Goal: Task Accomplishment & Management: Manage account settings

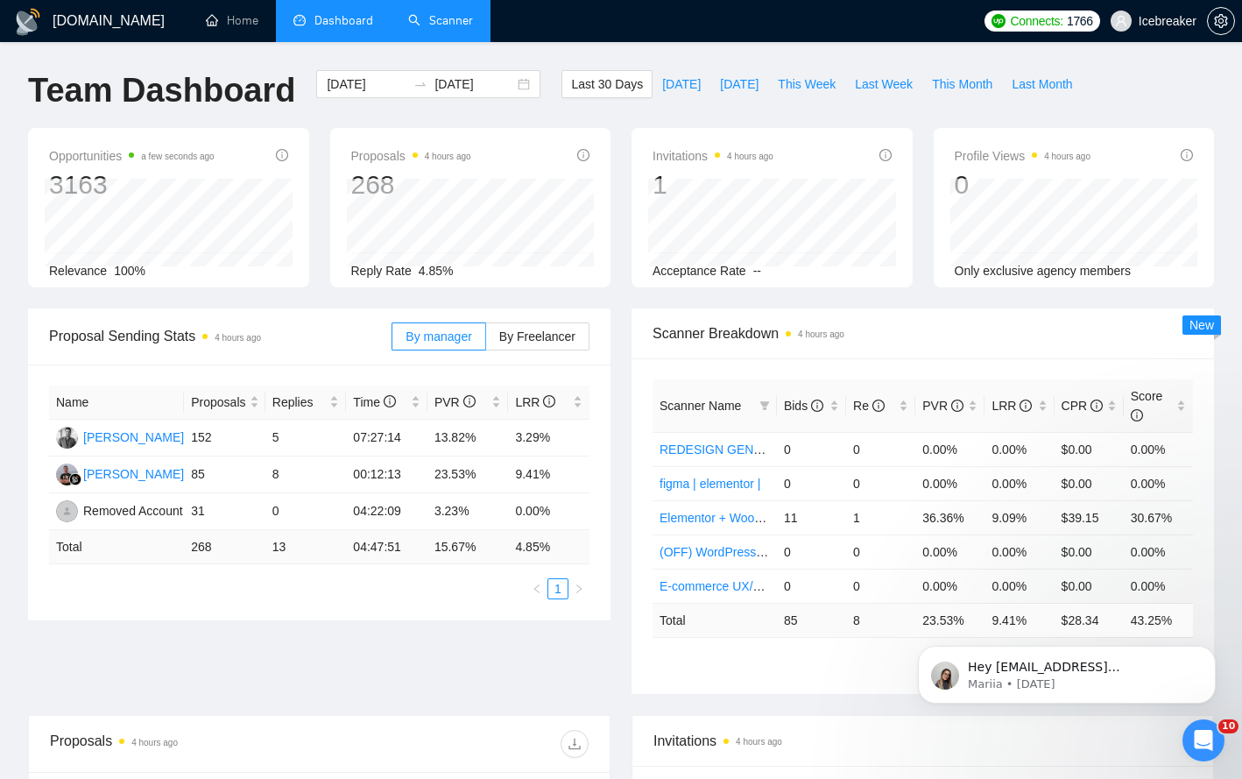
click at [423, 28] on link "Scanner" at bounding box center [440, 20] width 65 height 15
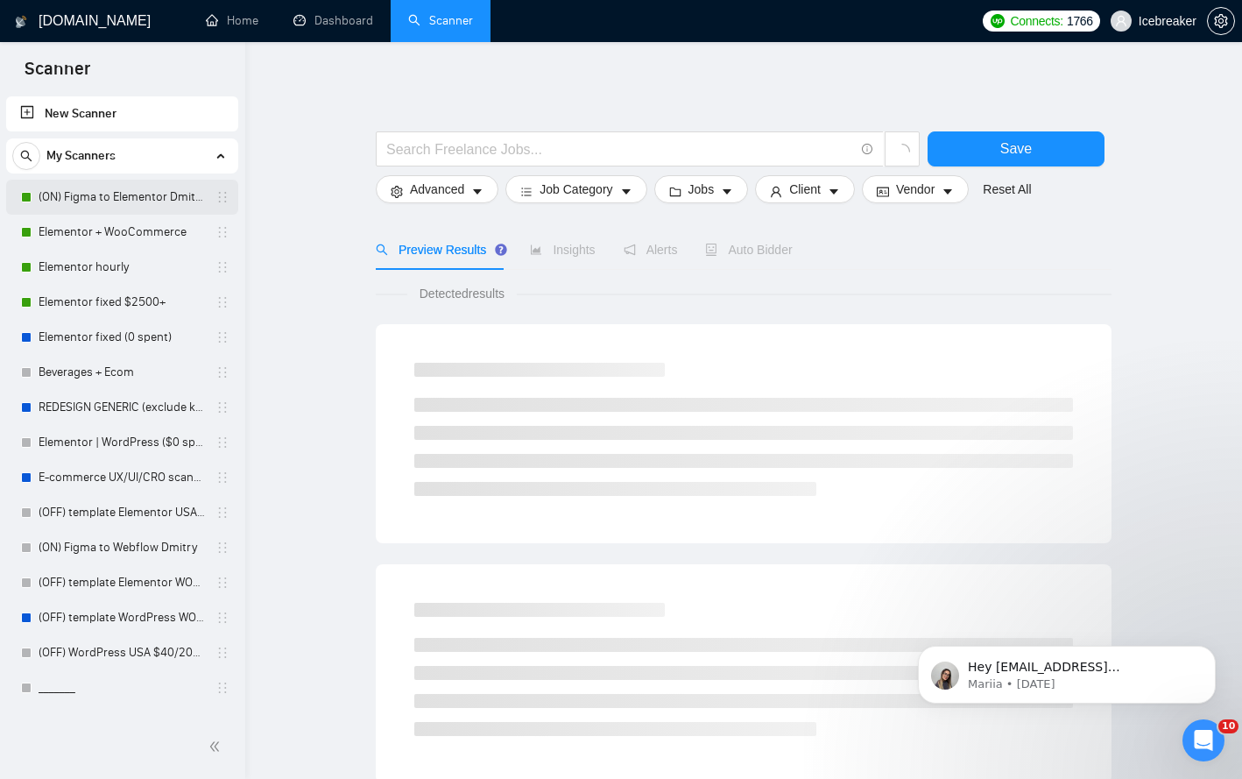
click at [137, 201] on link "(ON) Figma to Elementor Dmitry" at bounding box center [122, 197] width 166 height 35
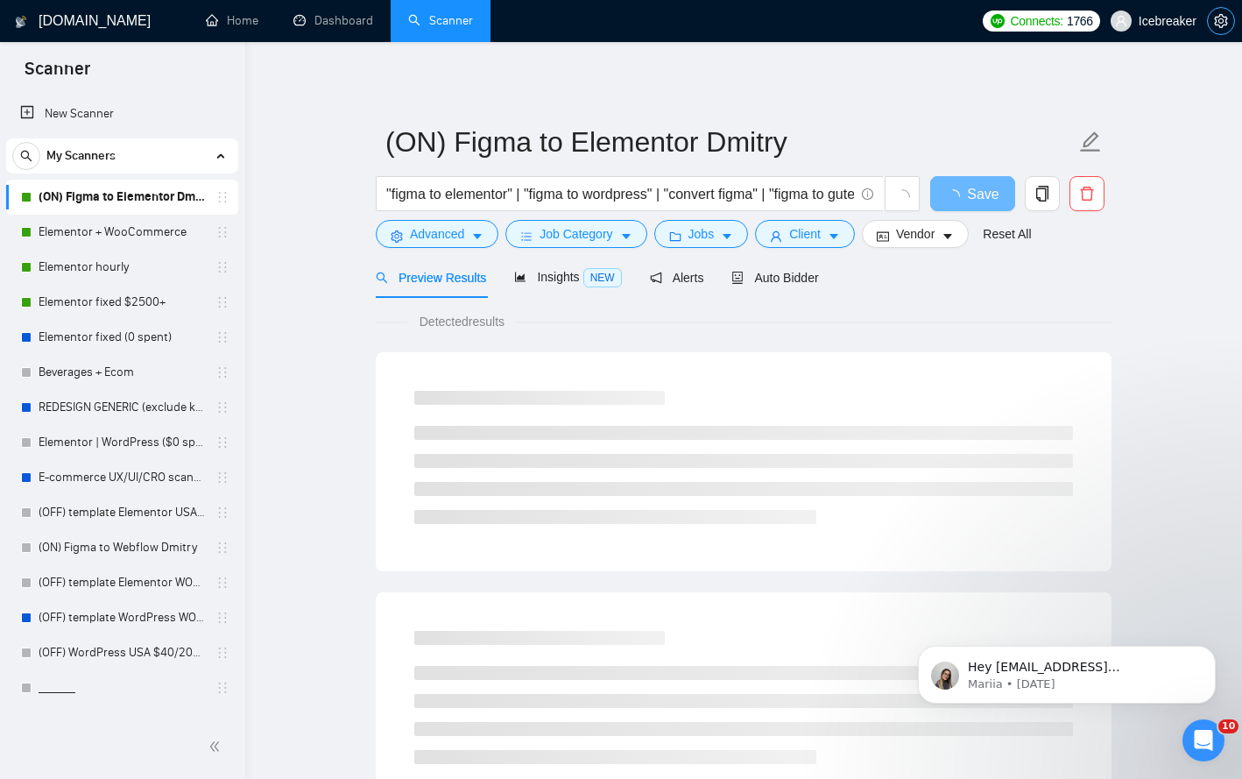
click at [1218, 27] on icon "setting" at bounding box center [1221, 21] width 14 height 14
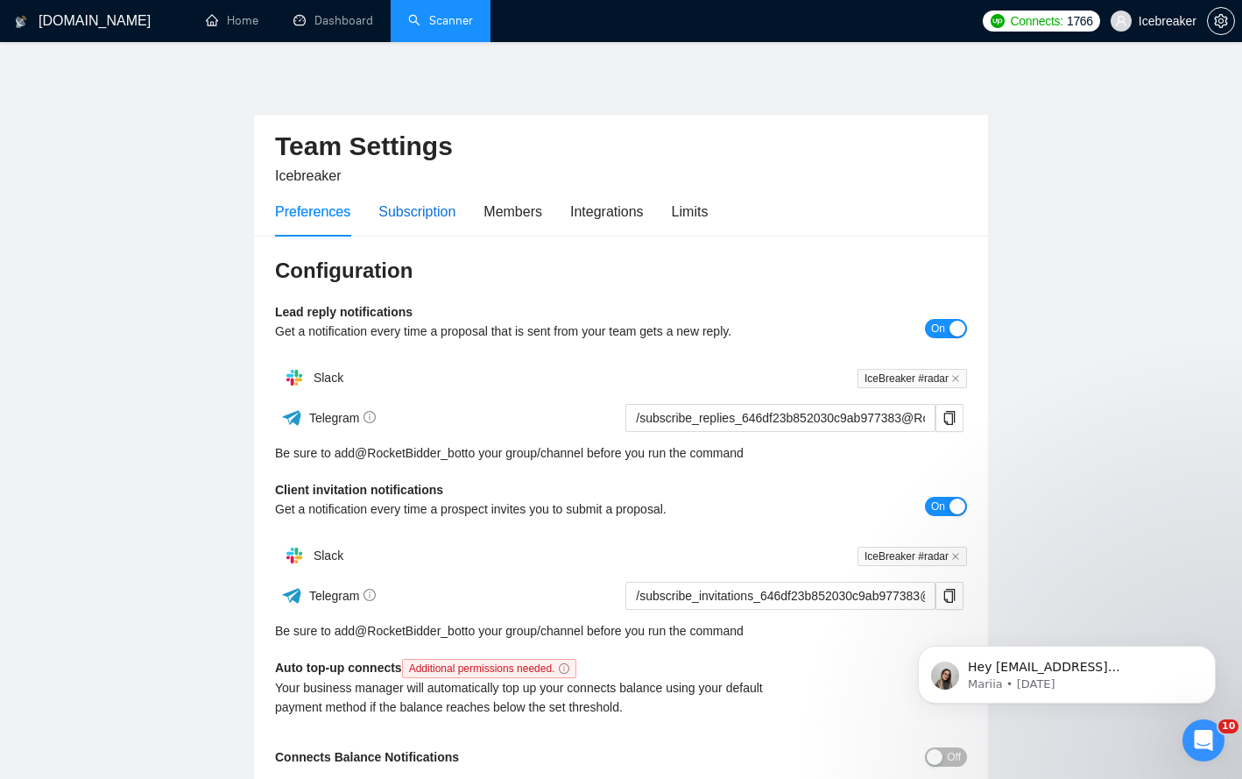
click at [404, 218] on div "Subscription" at bounding box center [416, 212] width 77 height 22
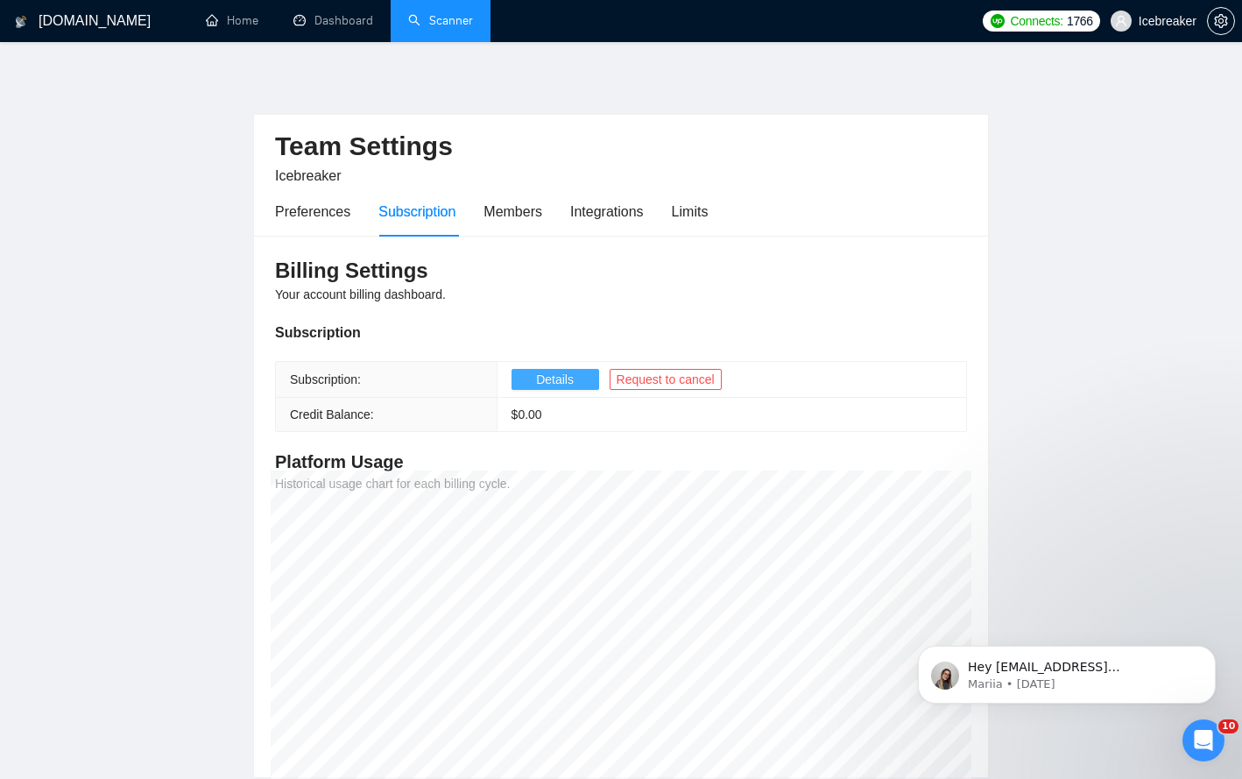
click at [581, 381] on button "Details" at bounding box center [555, 379] width 88 height 21
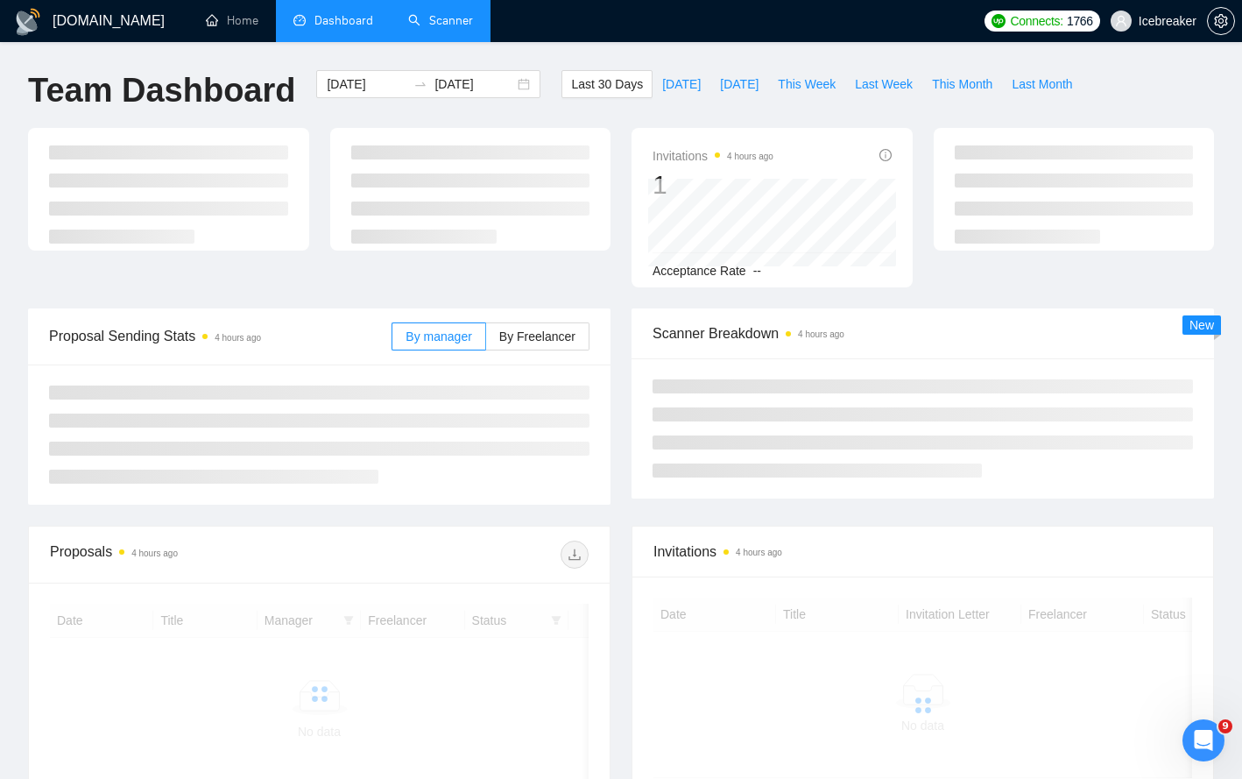
click at [448, 25] on link "Scanner" at bounding box center [440, 20] width 65 height 15
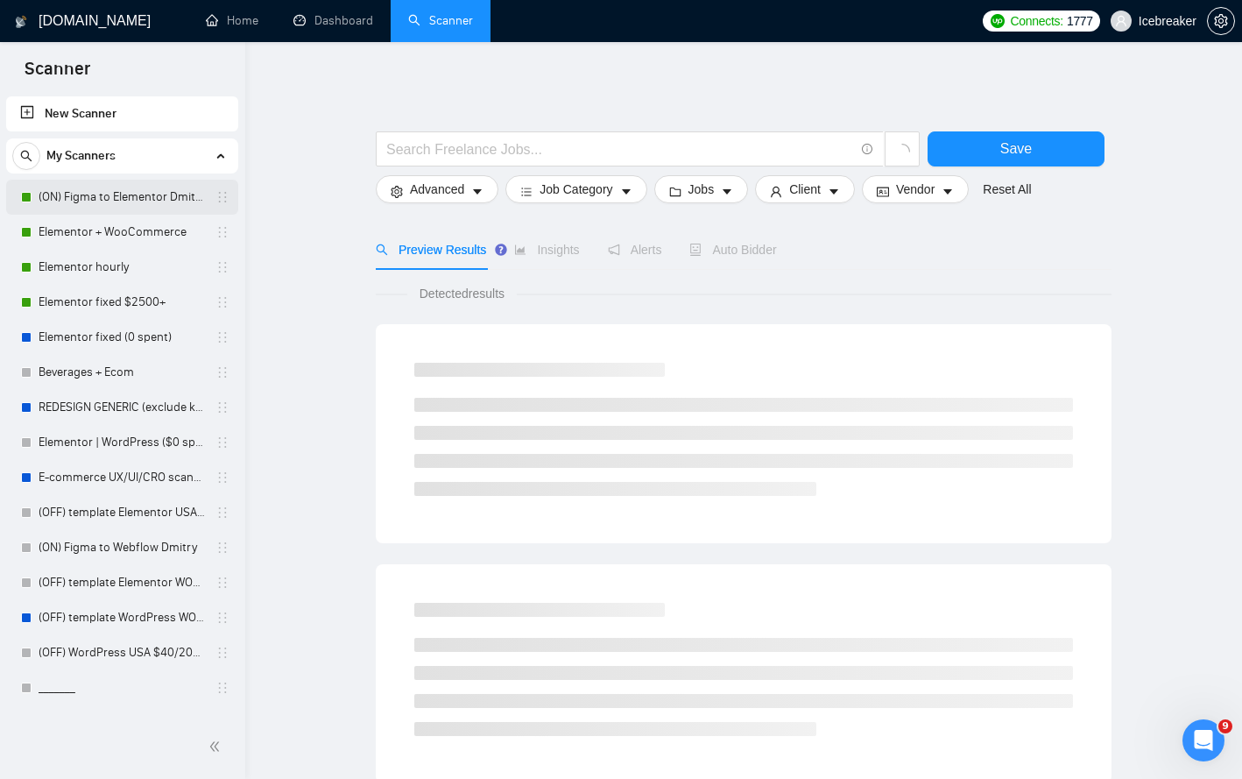
click at [139, 208] on link "(ON) Figma to Elementor Dmitry" at bounding box center [122, 197] width 166 height 35
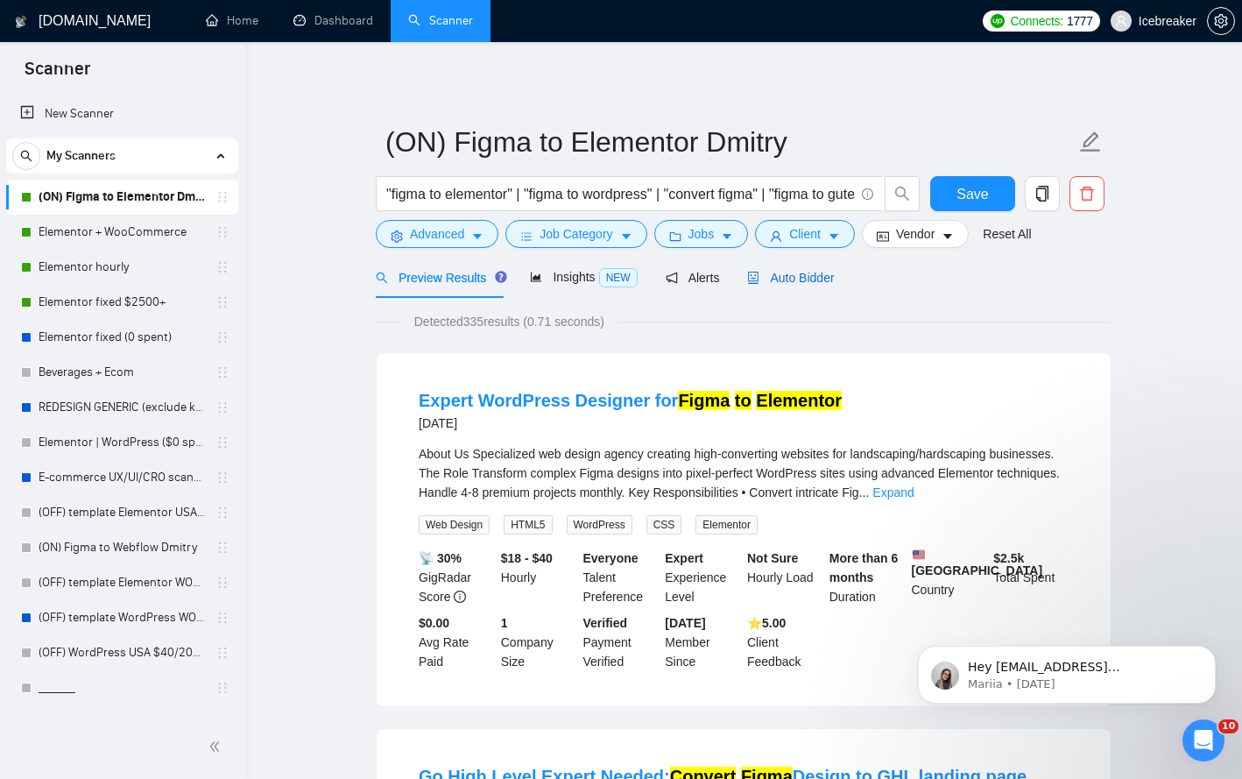
click at [831, 279] on span "Auto Bidder" at bounding box center [790, 278] width 87 height 14
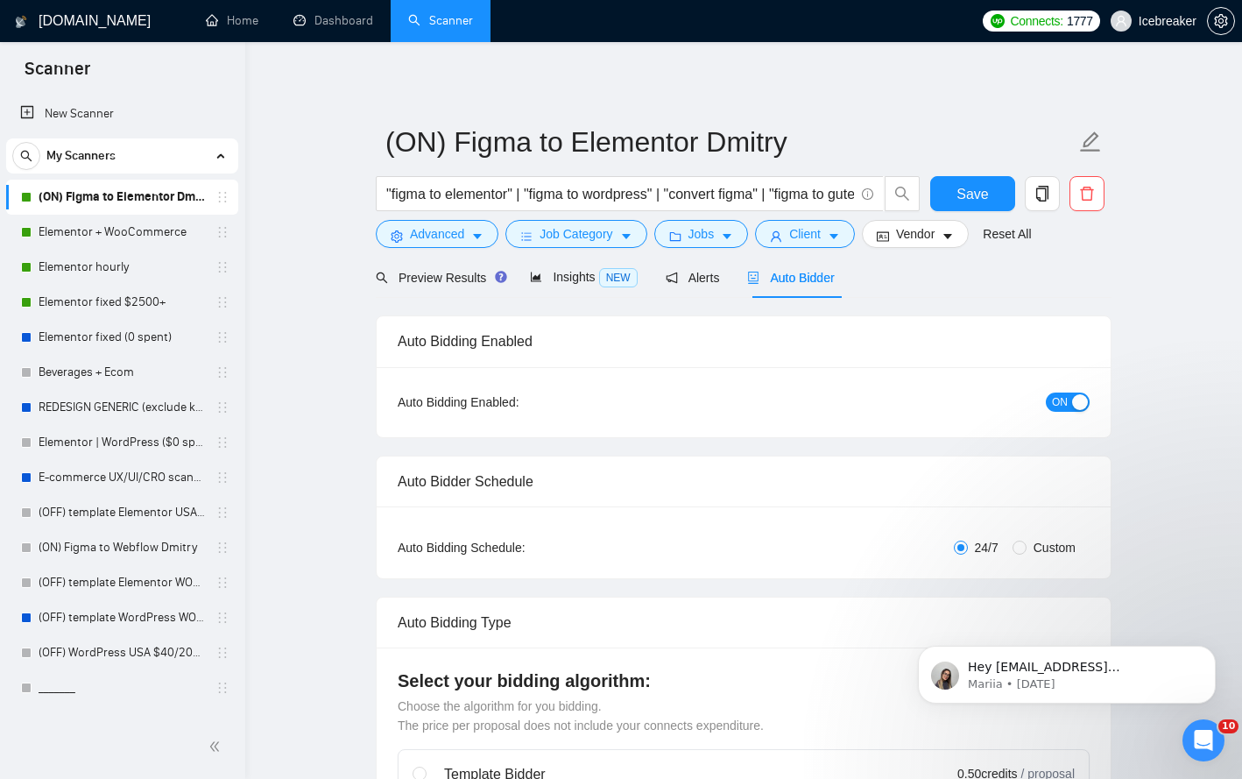
click at [1060, 417] on div "Auto Bidding Enabled: ON" at bounding box center [744, 402] width 734 height 70
click at [1063, 405] on span "ON" at bounding box center [1060, 401] width 16 height 19
click at [979, 197] on span "Save" at bounding box center [972, 194] width 32 height 22
click at [131, 230] on link "Elementor + WooCommerce" at bounding box center [122, 232] width 166 height 35
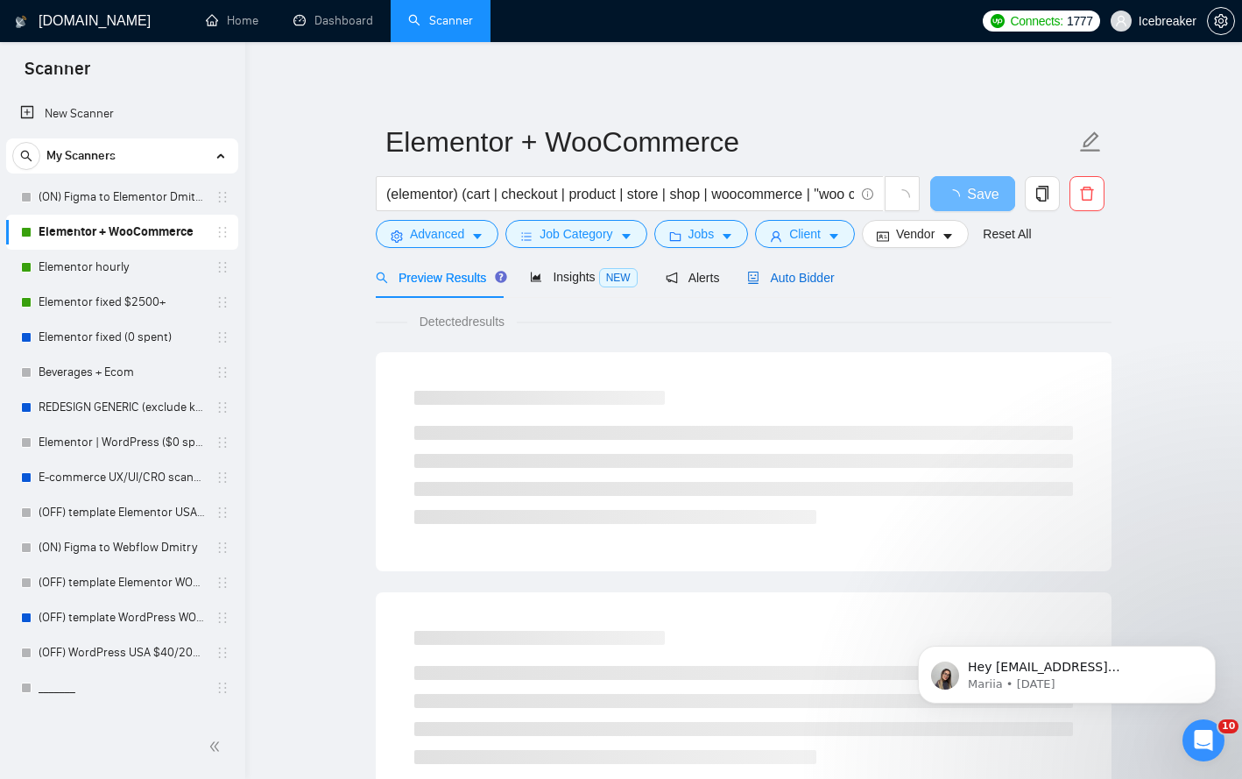
click at [829, 272] on span "Auto Bidder" at bounding box center [790, 278] width 87 height 14
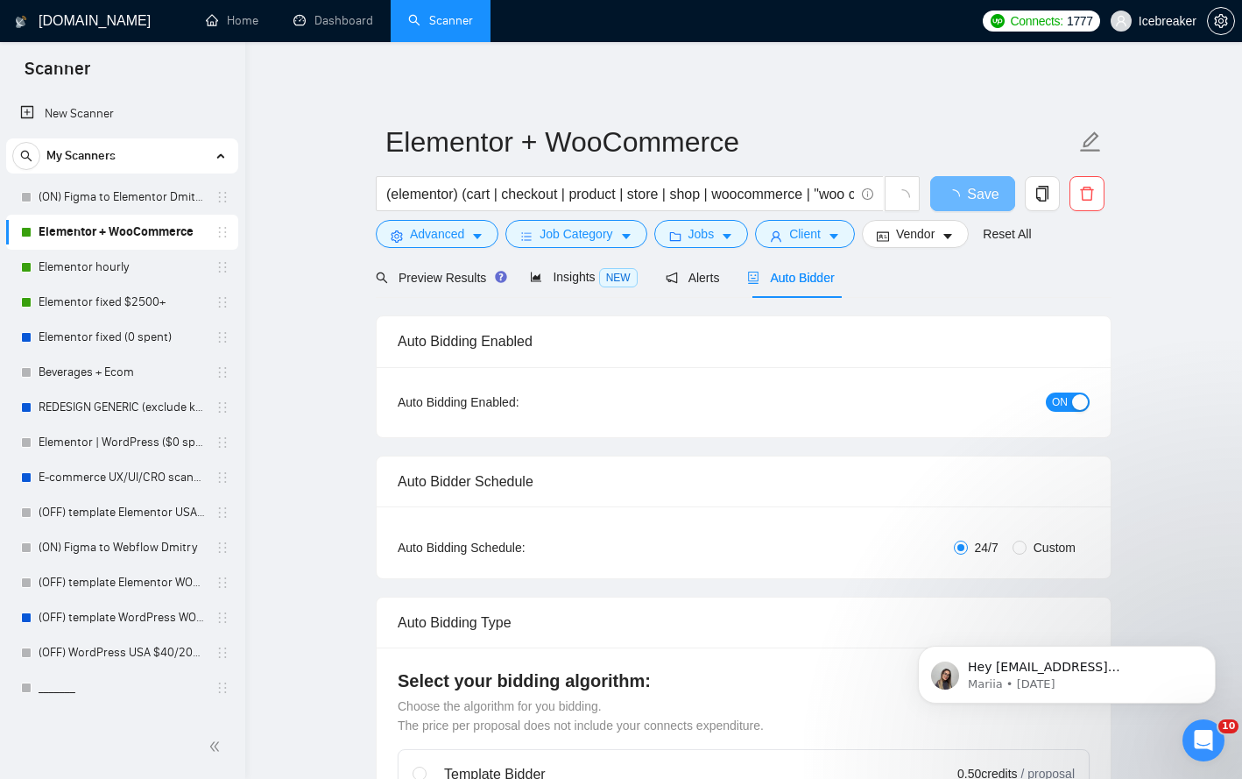
click at [1100, 396] on div "Auto Bidding Enabled: ON" at bounding box center [744, 402] width 734 height 70
click at [1058, 396] on span "ON" at bounding box center [1060, 401] width 16 height 19
click at [972, 187] on div "Reset all filters" at bounding box center [1015, 201] width 95 height 30
click at [948, 201] on button "Save" at bounding box center [972, 193] width 85 height 35
click at [1014, 185] on button "Save" at bounding box center [972, 193] width 85 height 35
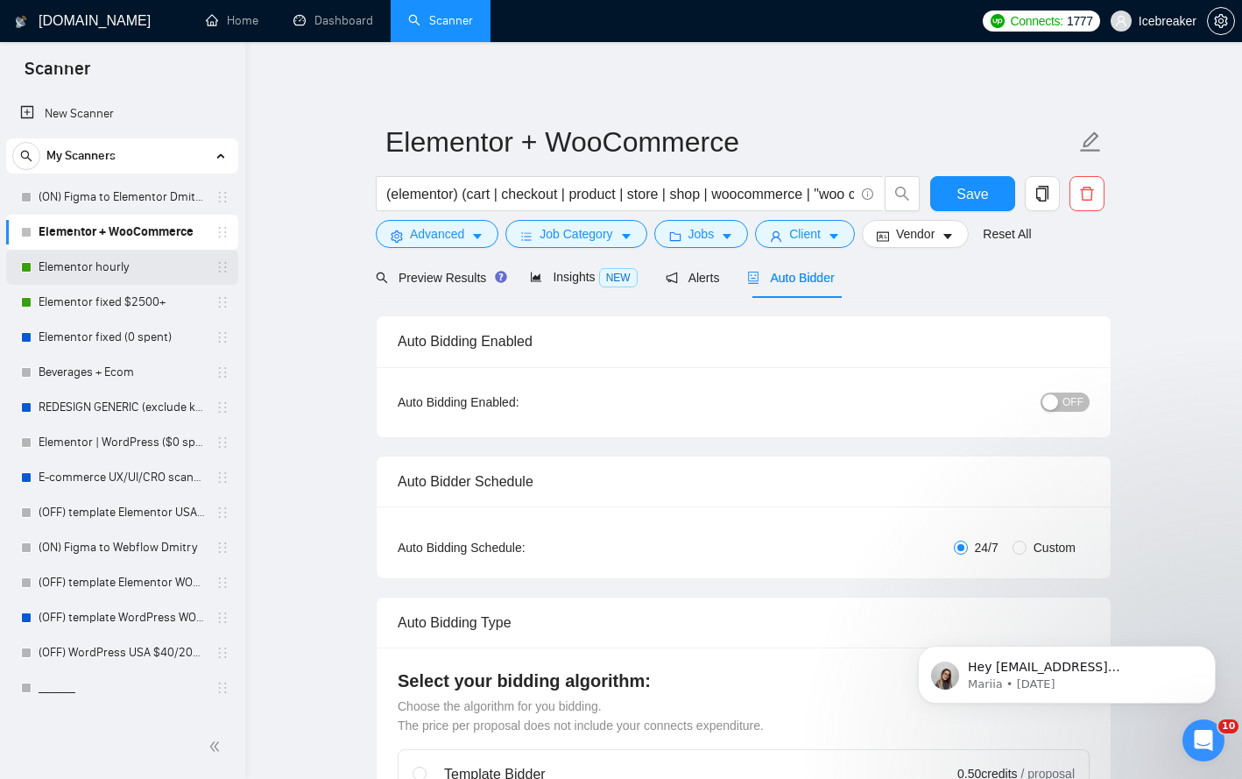
click at [143, 257] on link "Elementor hourly" at bounding box center [122, 267] width 166 height 35
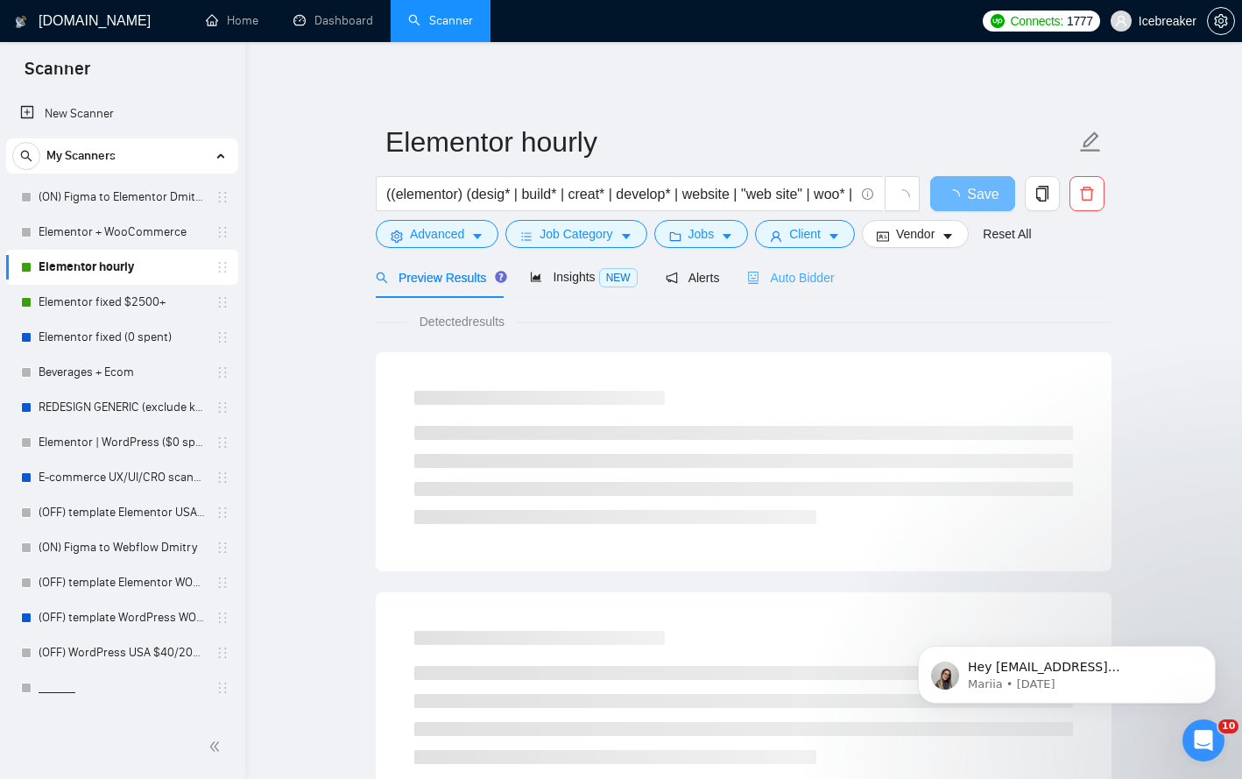
click at [815, 263] on div "Auto Bidder" at bounding box center [790, 277] width 87 height 41
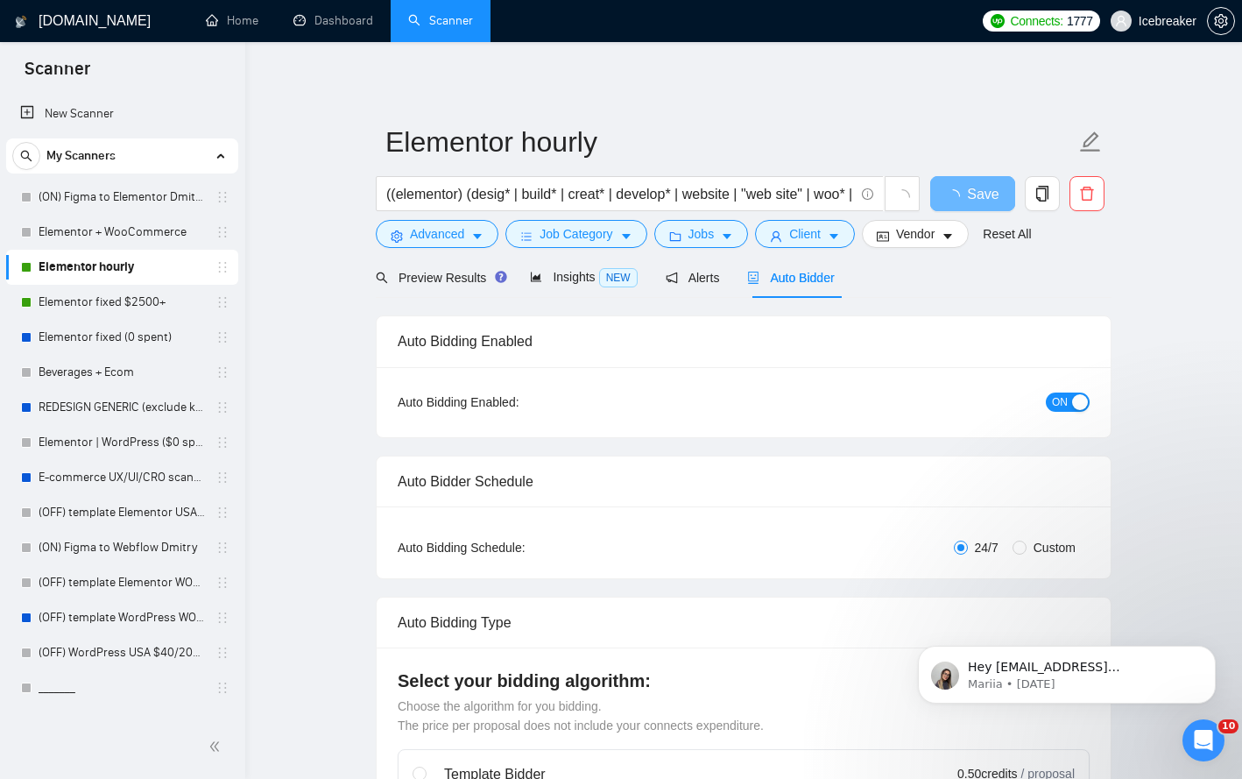
click at [1059, 404] on span "ON" at bounding box center [1060, 401] width 16 height 19
click at [992, 187] on button "Save" at bounding box center [972, 193] width 85 height 35
click at [135, 295] on link "Elementor fixed $2500+" at bounding box center [122, 302] width 166 height 35
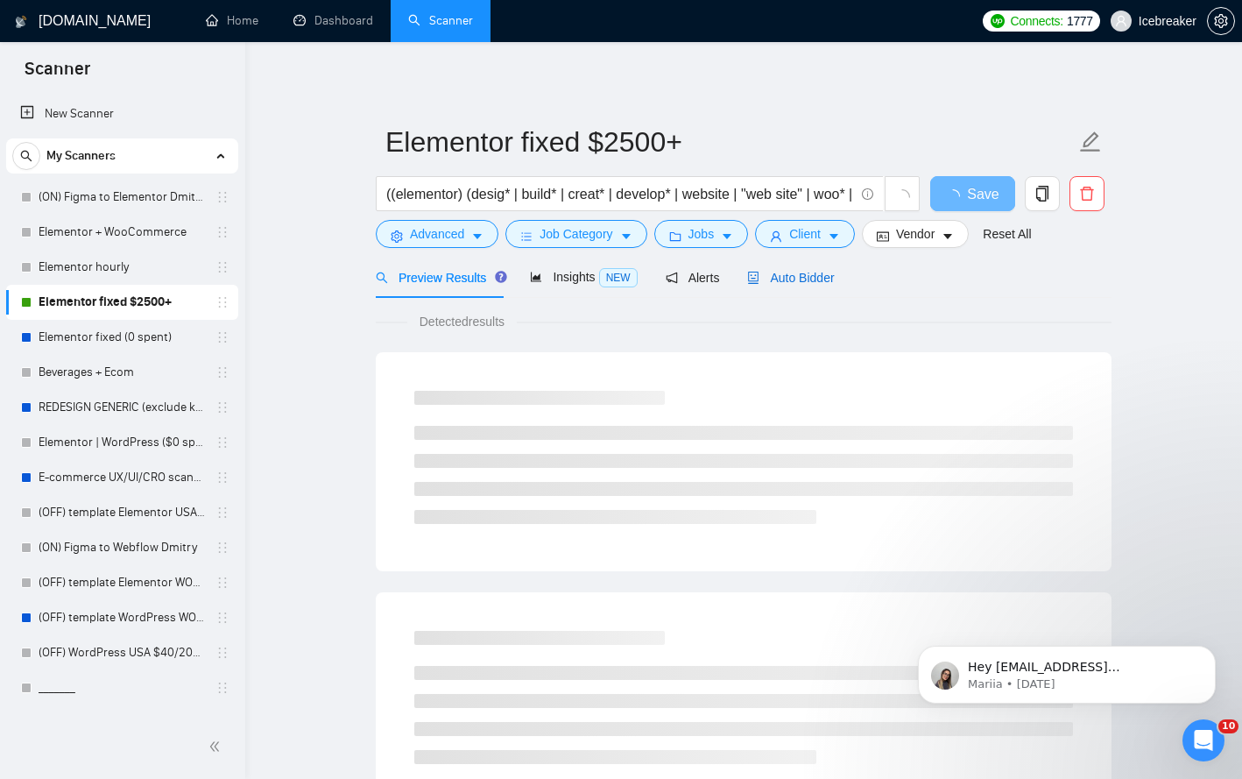
click at [804, 272] on span "Auto Bidder" at bounding box center [790, 278] width 87 height 14
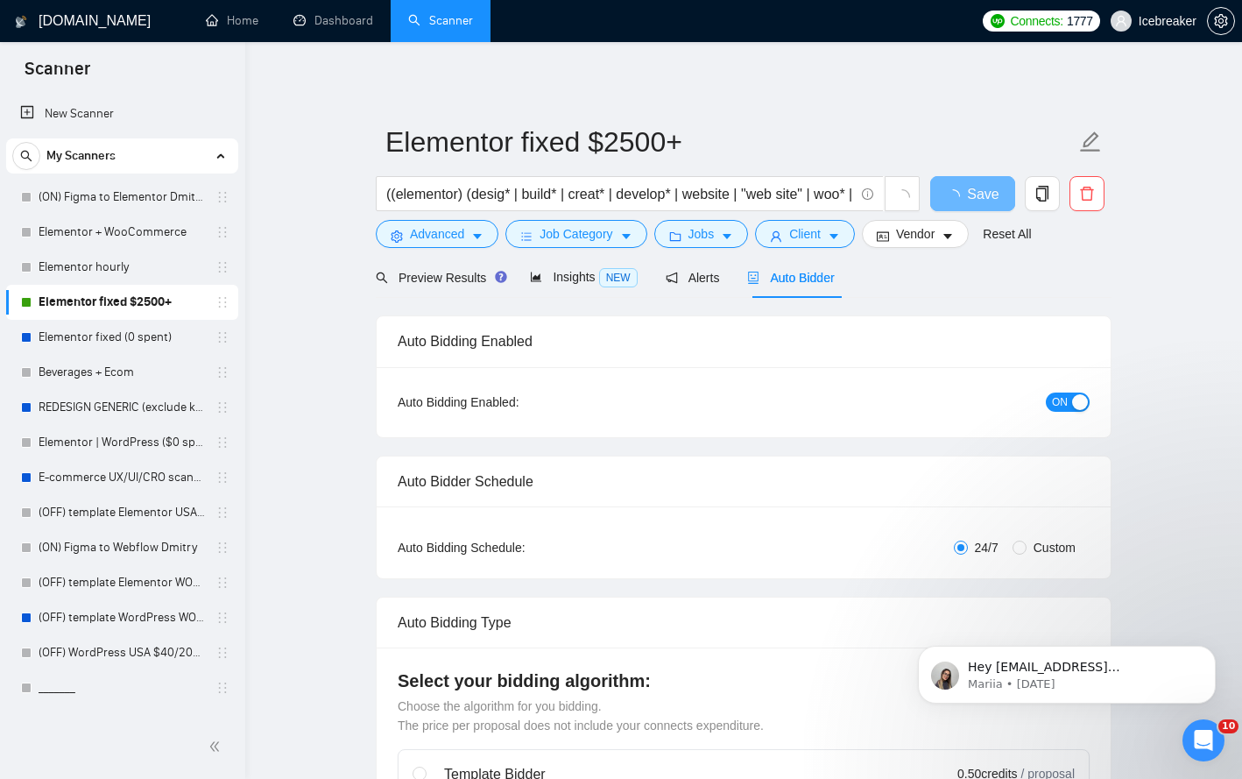
click at [1049, 392] on div "ON" at bounding box center [974, 401] width 230 height 20
click at [1054, 405] on span "ON" at bounding box center [1060, 401] width 16 height 19
click at [968, 202] on span "Save" at bounding box center [972, 194] width 32 height 22
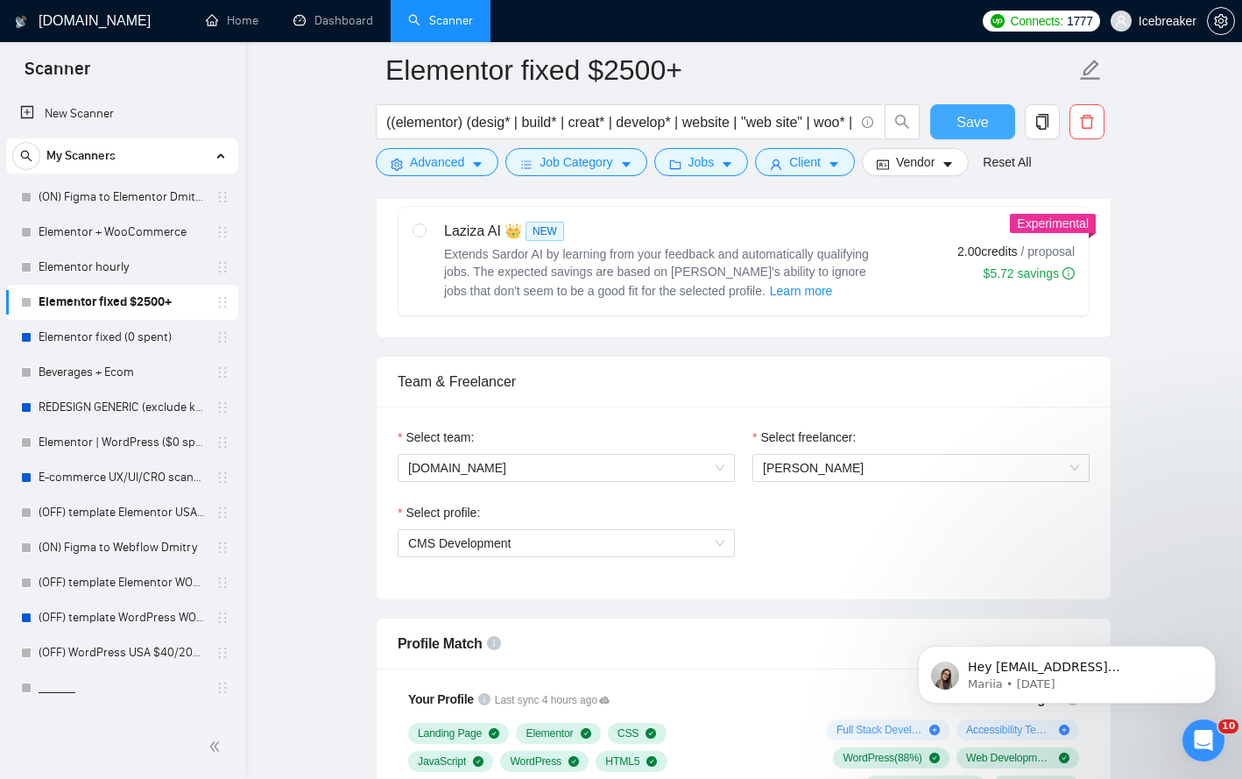
scroll to position [492, 0]
